Goal: Entertainment & Leisure: Consume media (video, audio)

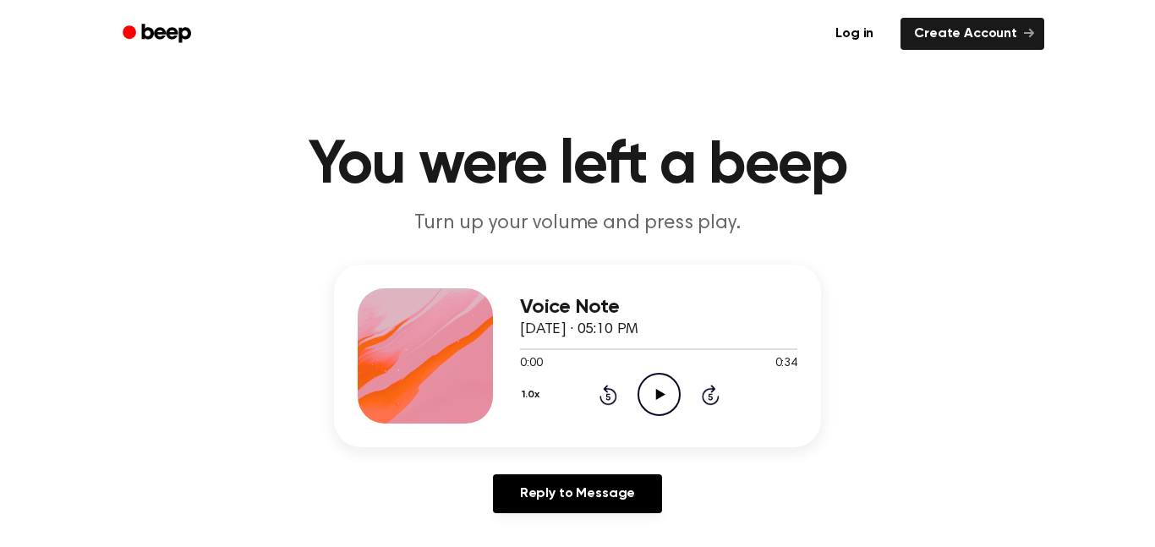
click at [646, 384] on icon "Play Audio" at bounding box center [659, 394] width 43 height 43
click at [651, 390] on icon "Pause Audio" at bounding box center [659, 394] width 43 height 43
click at [1066, 255] on main "You were left a beep Turn up your volume and press play. Voice Note September 2…" at bounding box center [577, 521] width 1155 height 1043
click at [660, 392] on icon "Play Audio" at bounding box center [659, 394] width 43 height 43
click at [656, 402] on icon "Play Audio" at bounding box center [659, 394] width 43 height 43
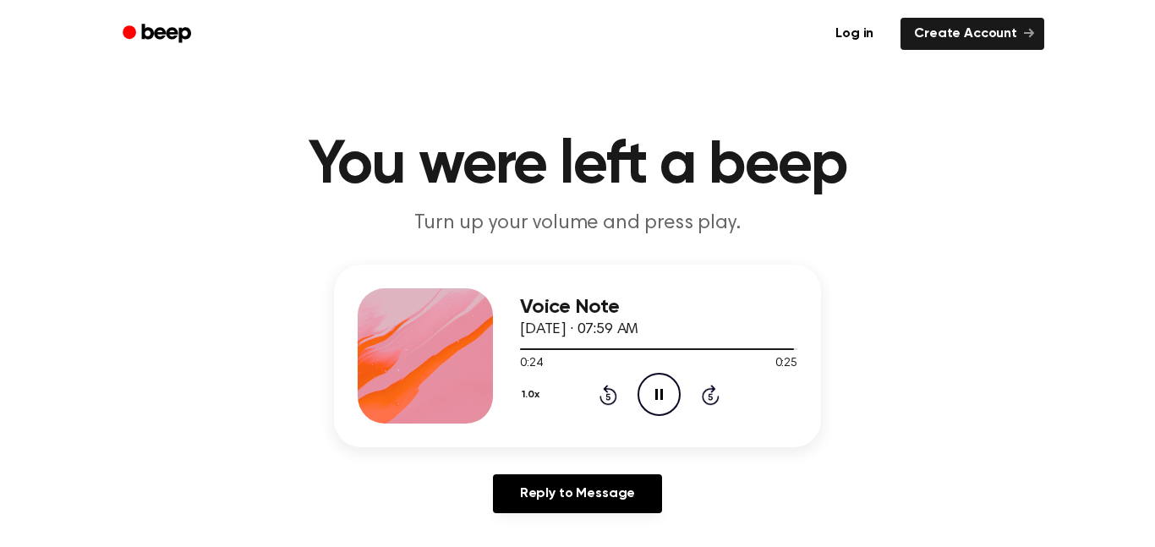
click at [653, 392] on icon "Pause Audio" at bounding box center [659, 394] width 43 height 43
click at [646, 385] on icon "Play Audio" at bounding box center [659, 394] width 43 height 43
click at [646, 401] on icon "Pause Audio" at bounding box center [659, 394] width 43 height 43
click at [658, 397] on icon at bounding box center [659, 394] width 9 height 11
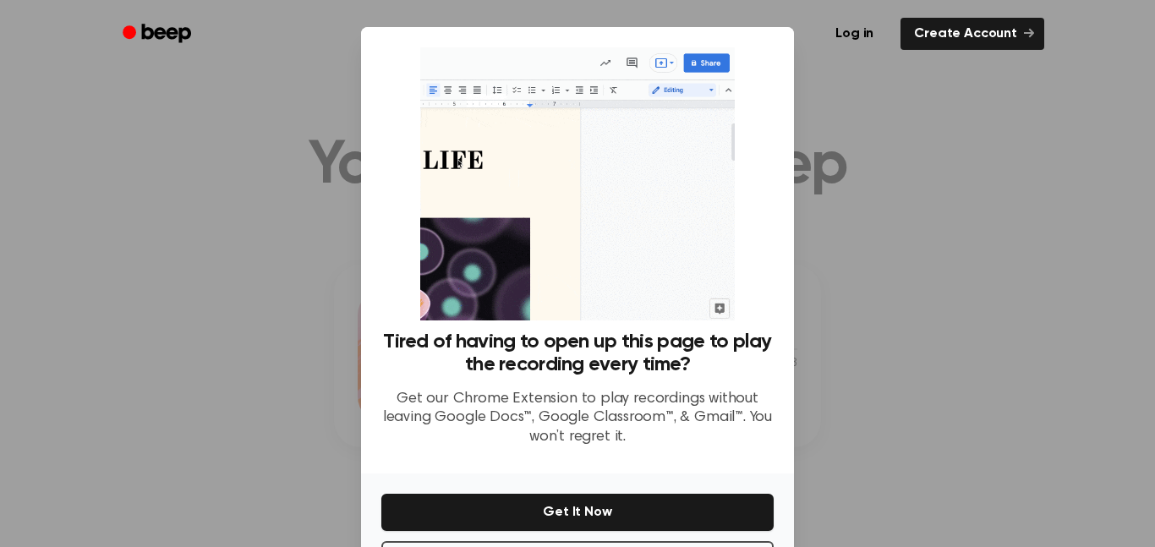
scroll to position [69, 0]
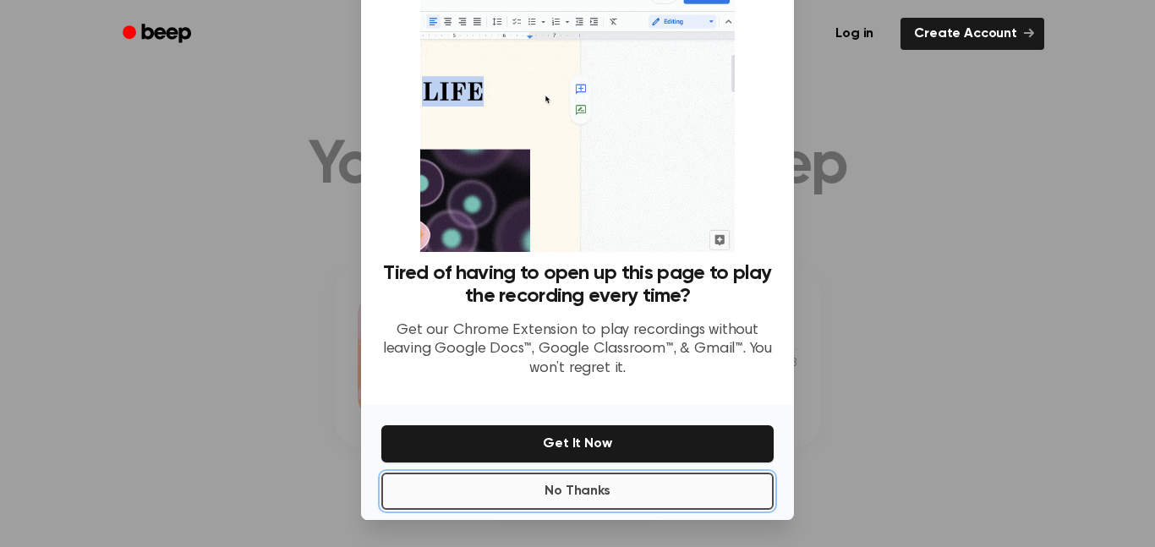
click at [688, 481] on button "No Thanks" at bounding box center [577, 491] width 392 height 37
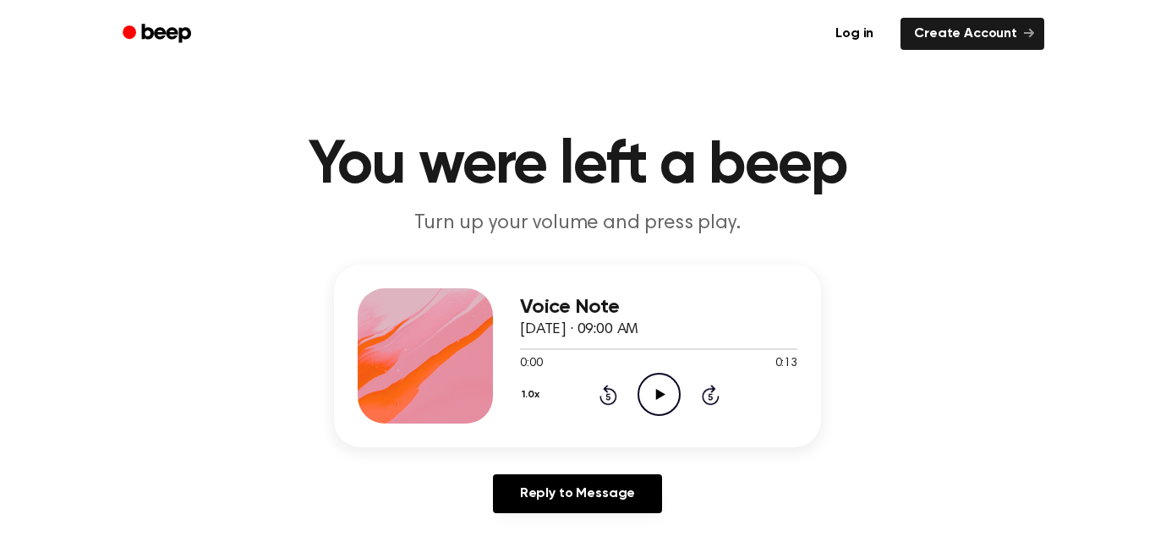
click at [646, 388] on icon "Play Audio" at bounding box center [659, 394] width 43 height 43
